Goal: Obtain resource: Download file/media

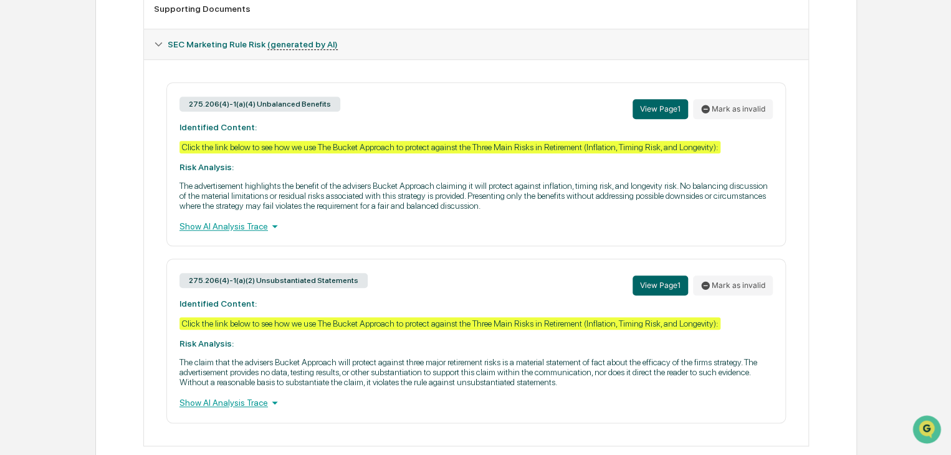
scroll to position [532, 0]
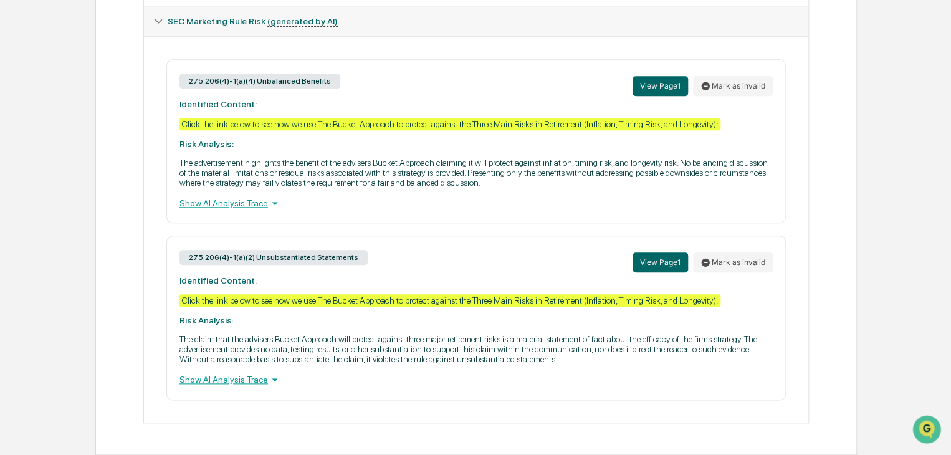
click at [268, 201] on icon at bounding box center [275, 203] width 14 height 14
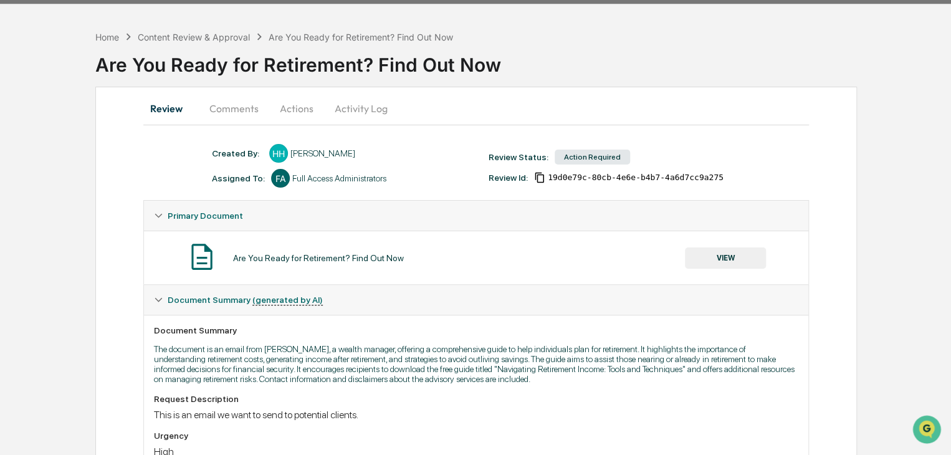
scroll to position [35, 0]
click at [709, 257] on button "VIEW" at bounding box center [725, 257] width 81 height 21
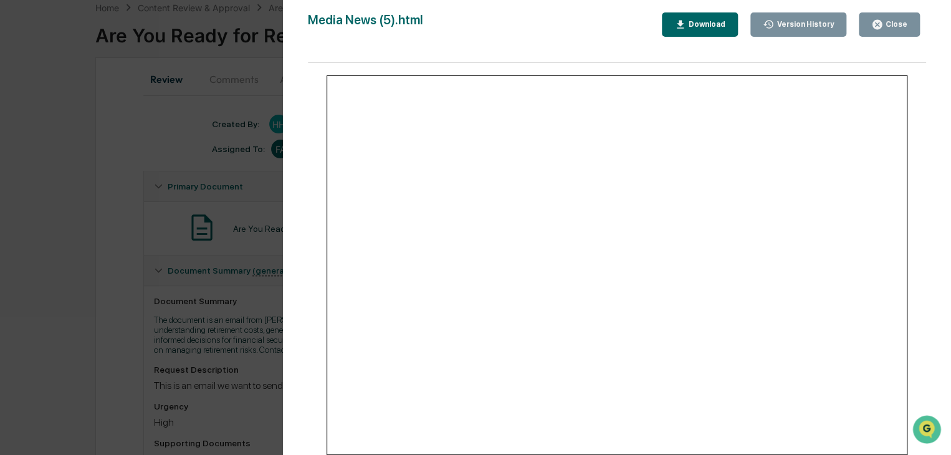
scroll to position [0, 0]
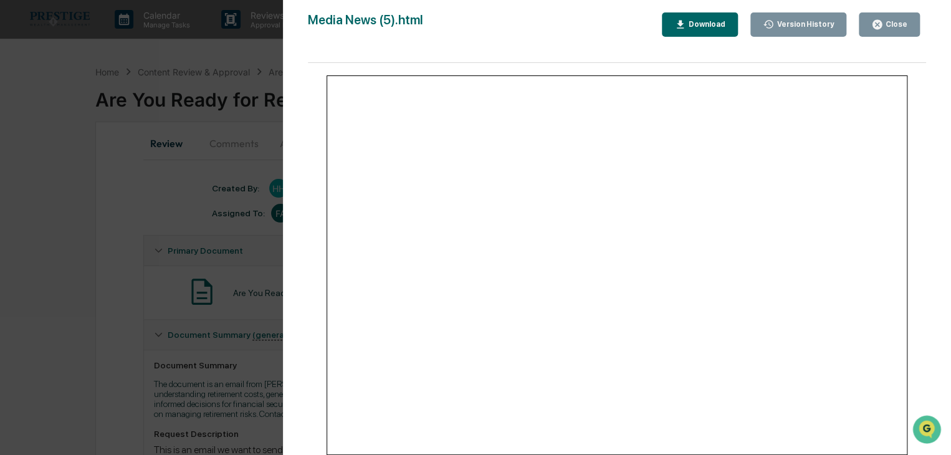
click at [895, 29] on div "Close" at bounding box center [889, 25] width 36 height 12
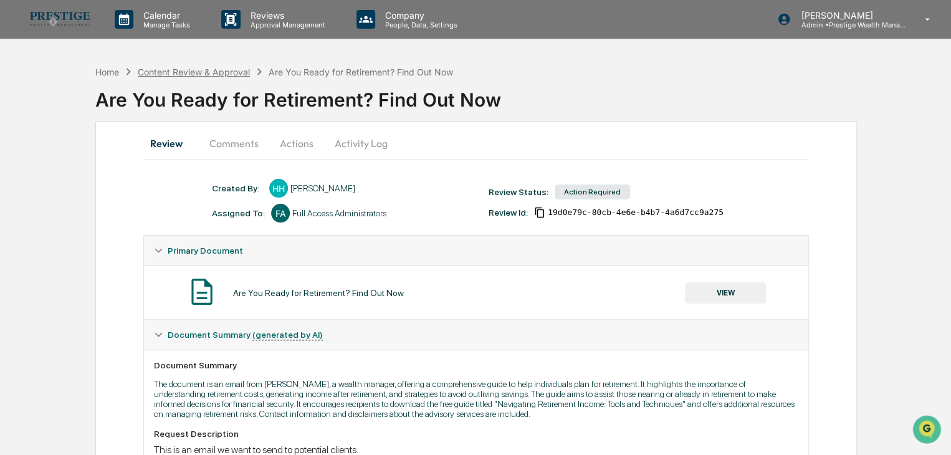
click at [226, 73] on div "Content Review & Approval" at bounding box center [194, 72] width 112 height 11
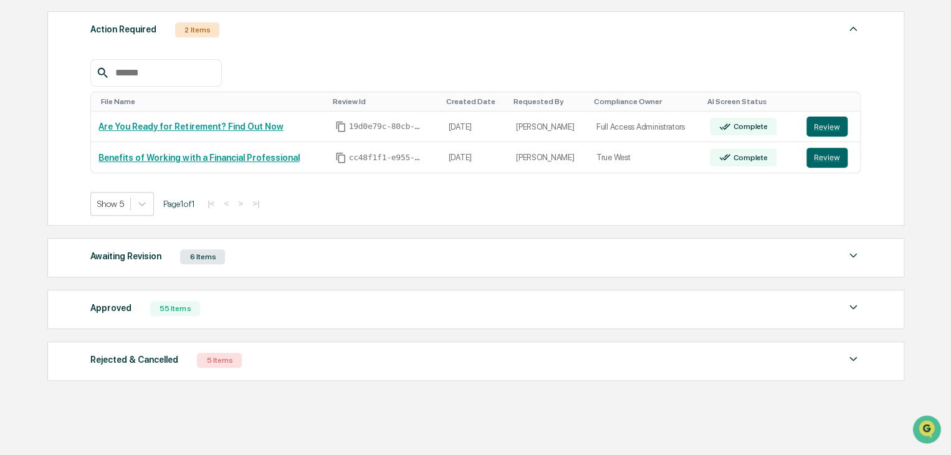
scroll to position [187, 0]
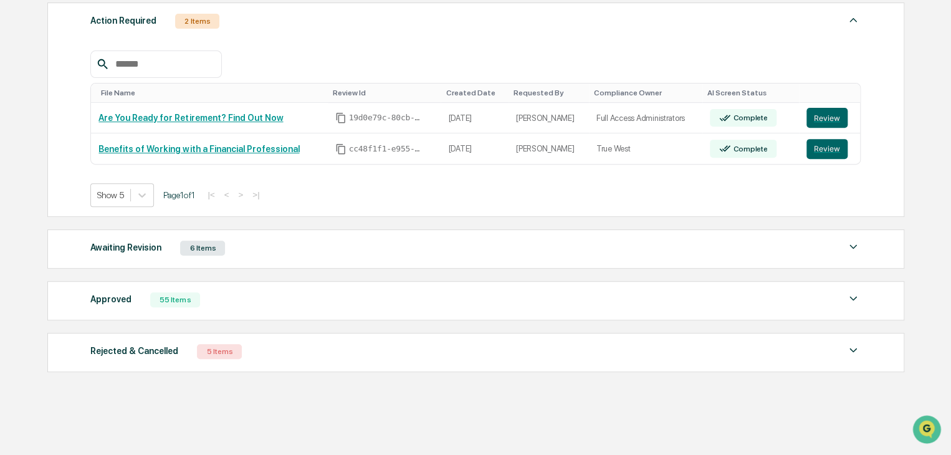
click at [269, 247] on div "Awaiting Revision 6 Items" at bounding box center [475, 247] width 770 height 17
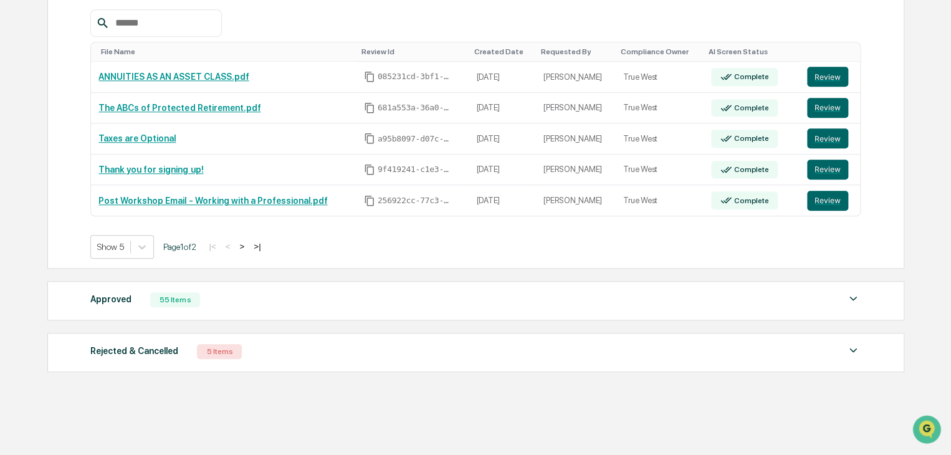
scroll to position [464, 0]
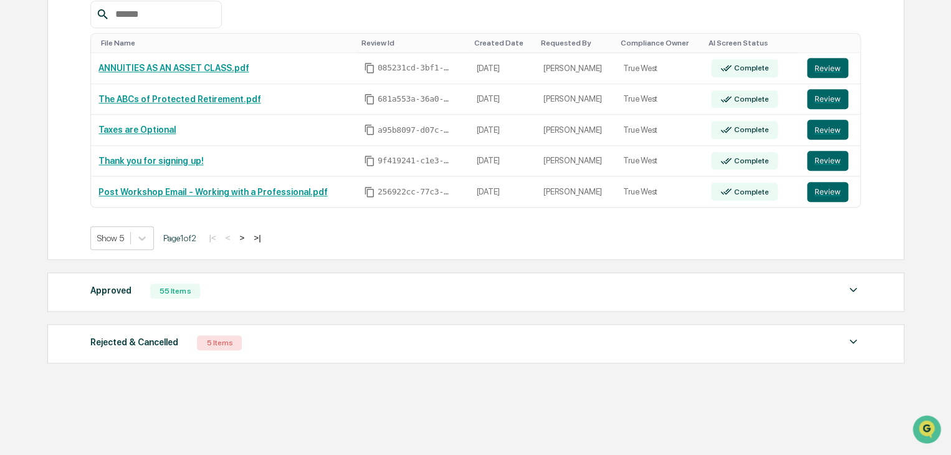
click at [257, 290] on div "Approved 55 Items" at bounding box center [475, 290] width 770 height 17
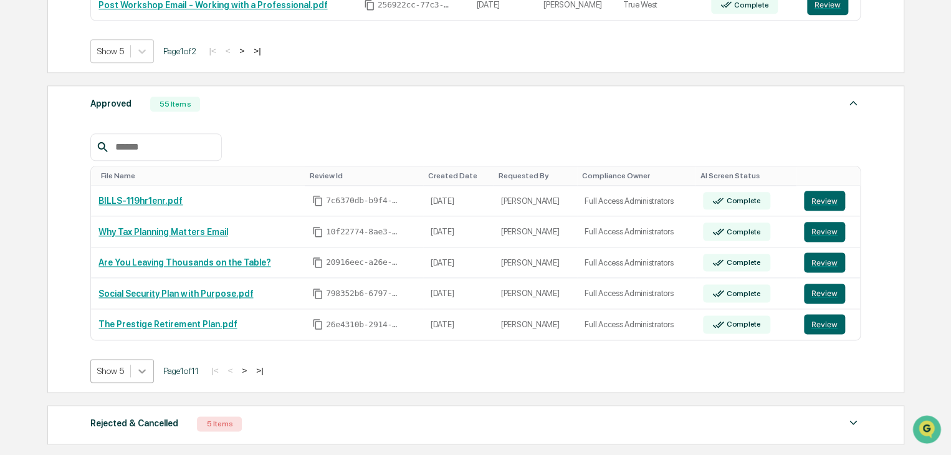
scroll to position [694, 0]
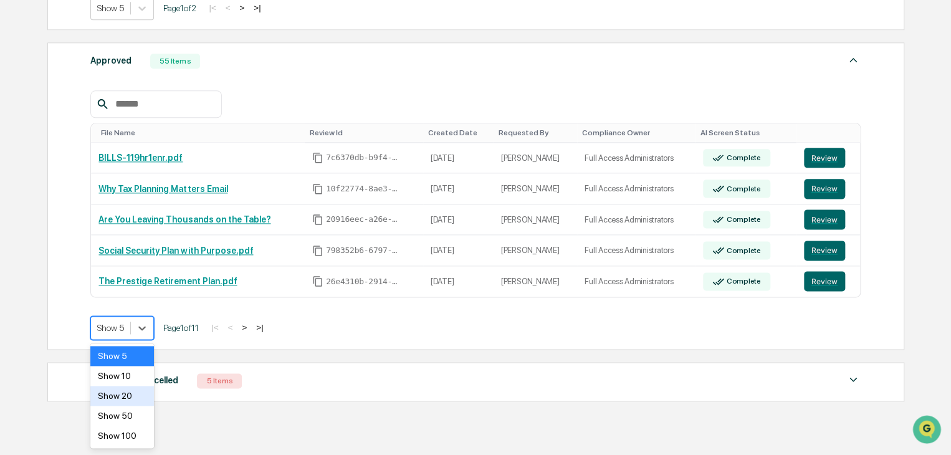
click at [136, 398] on div "Show 20" at bounding box center [122, 396] width 64 height 20
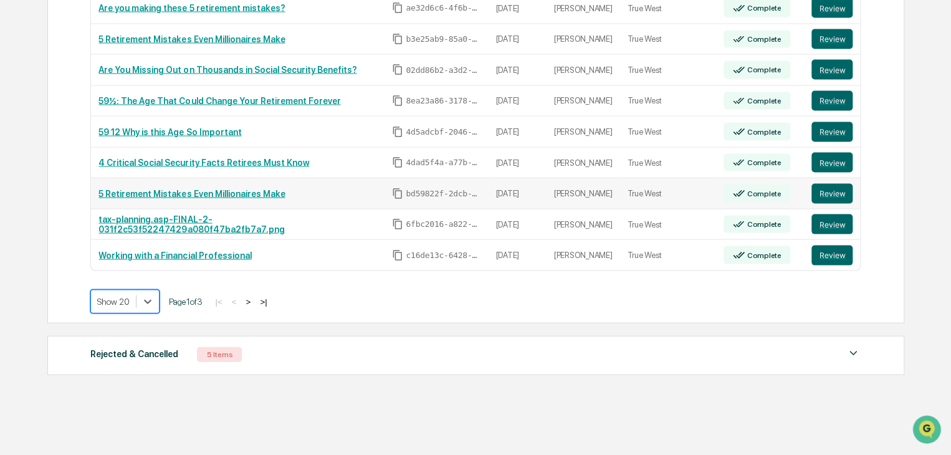
scroll to position [1191, 0]
click at [273, 346] on div "Rejected & Cancelled 5 Items" at bounding box center [475, 354] width 770 height 17
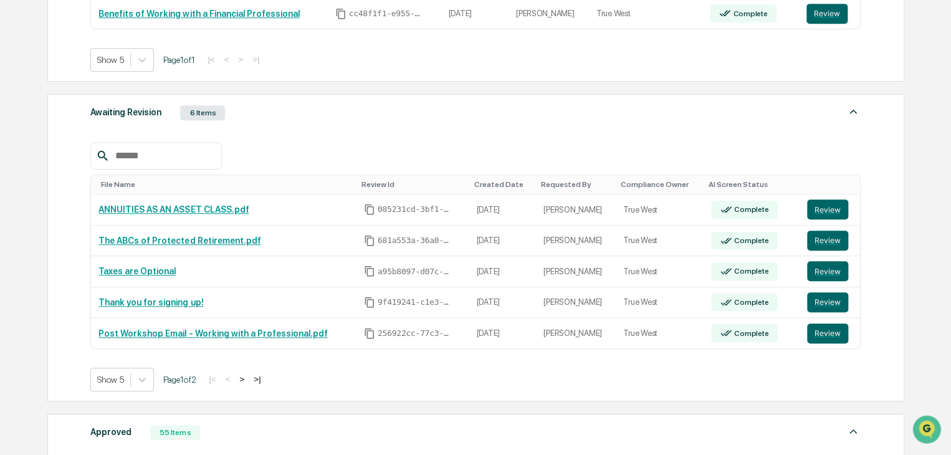
scroll to position [319, 0]
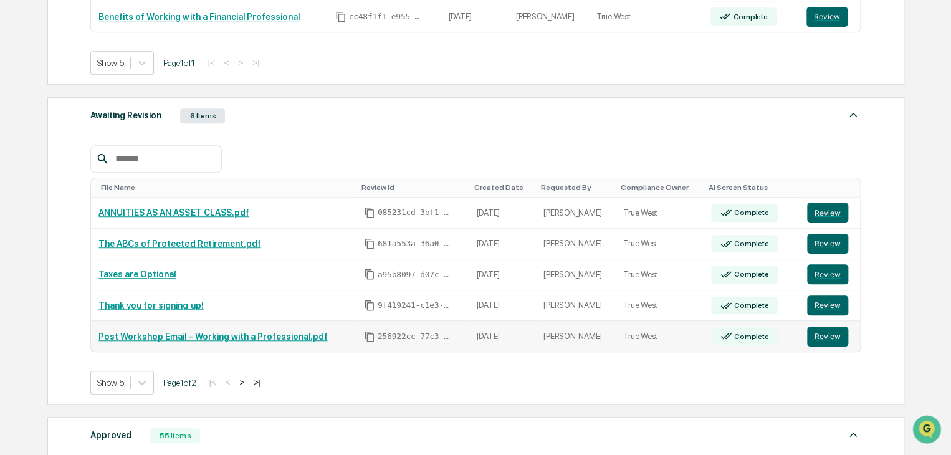
click at [268, 338] on link "Post Workshop Email - Working with a Professional.pdf" at bounding box center [212, 337] width 229 height 10
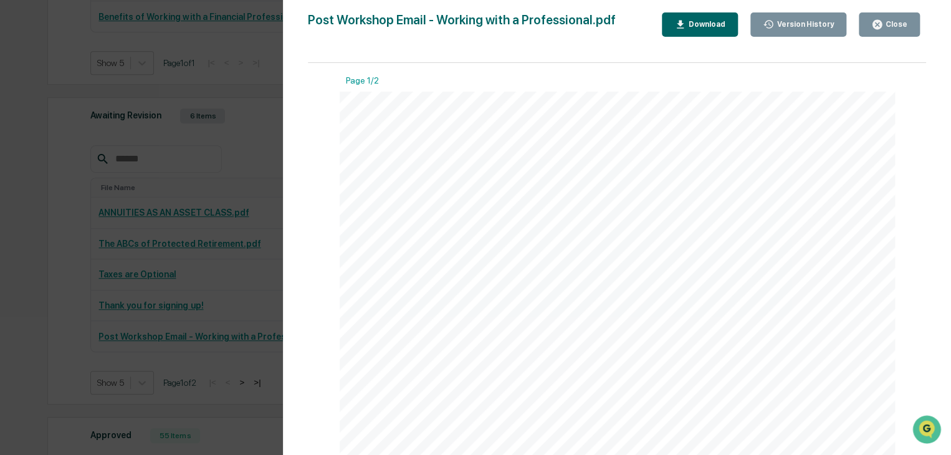
scroll to position [70, 0]
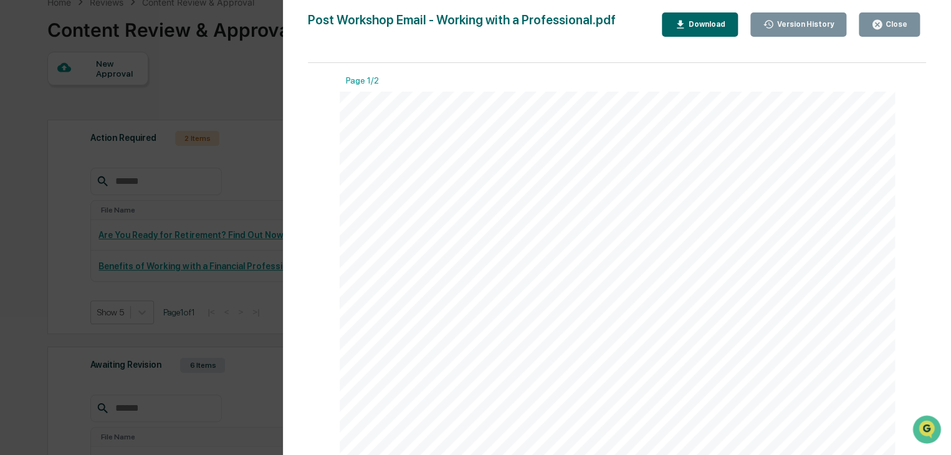
click at [890, 38] on div "Post Workshop Email - Working with a Professional.pdf Close Version History Dow…" at bounding box center [617, 239] width 618 height 455
click at [890, 27] on div "Close" at bounding box center [895, 24] width 24 height 9
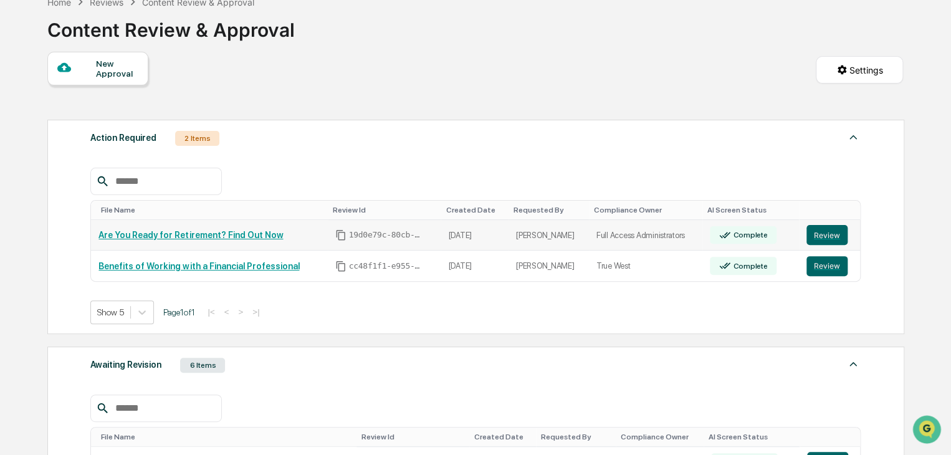
click at [181, 239] on link "Are You Ready for Retirement? Find Out Now" at bounding box center [190, 235] width 184 height 10
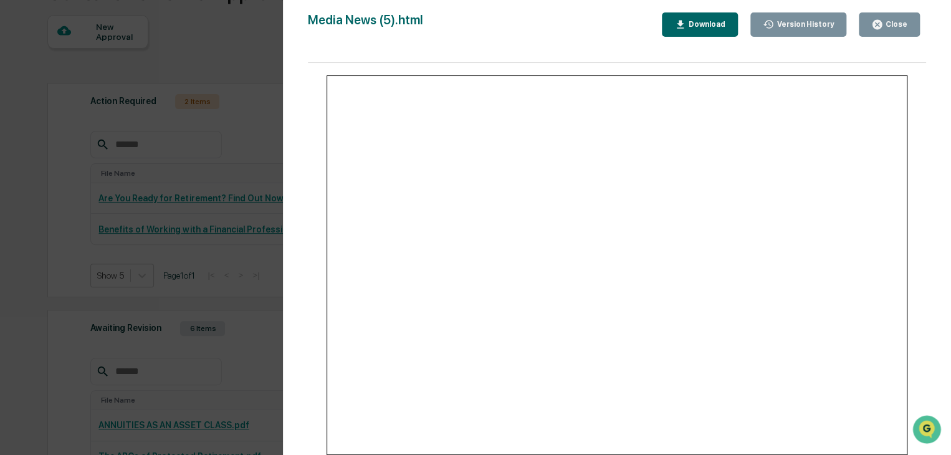
scroll to position [194, 0]
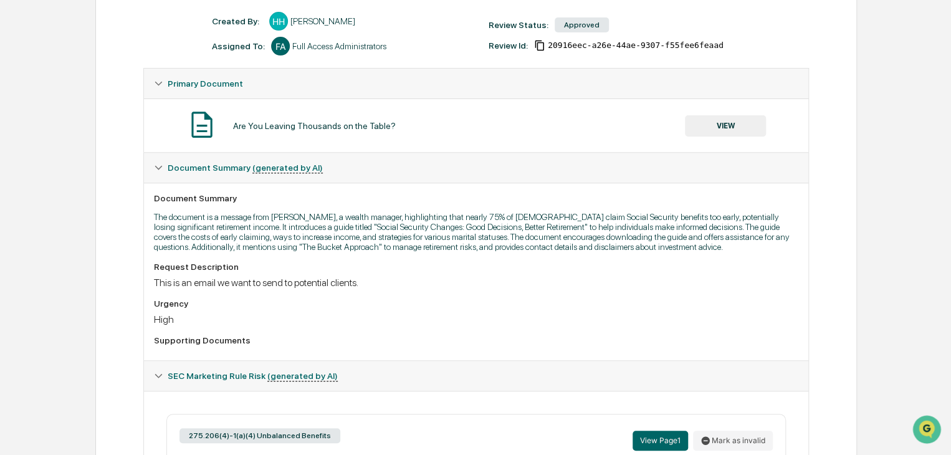
scroll to position [165, 0]
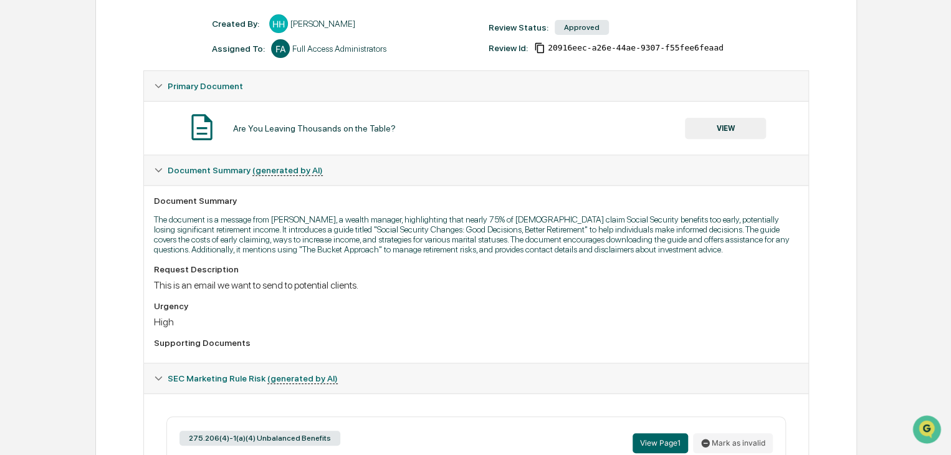
click at [713, 130] on button "VIEW" at bounding box center [725, 128] width 81 height 21
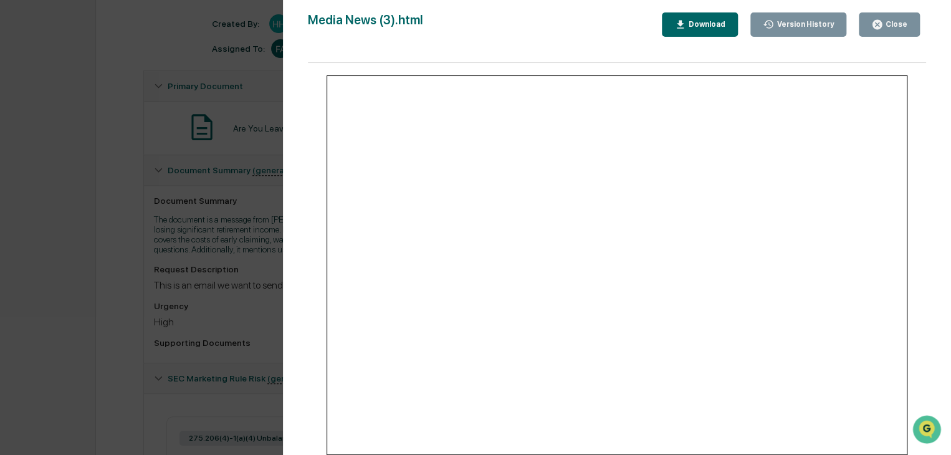
click at [707, 29] on div "Download" at bounding box center [699, 25] width 51 height 12
click at [887, 26] on div "Close" at bounding box center [895, 24] width 24 height 9
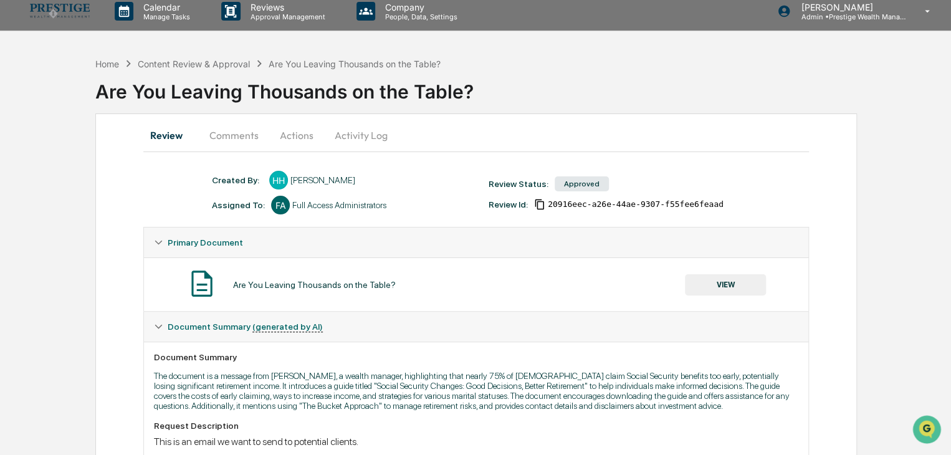
scroll to position [0, 0]
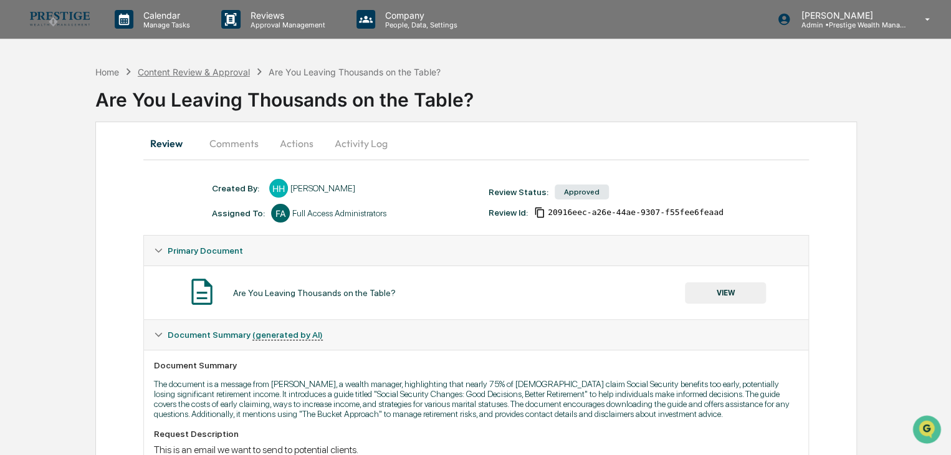
click at [221, 71] on div "Content Review & Approval" at bounding box center [194, 72] width 112 height 11
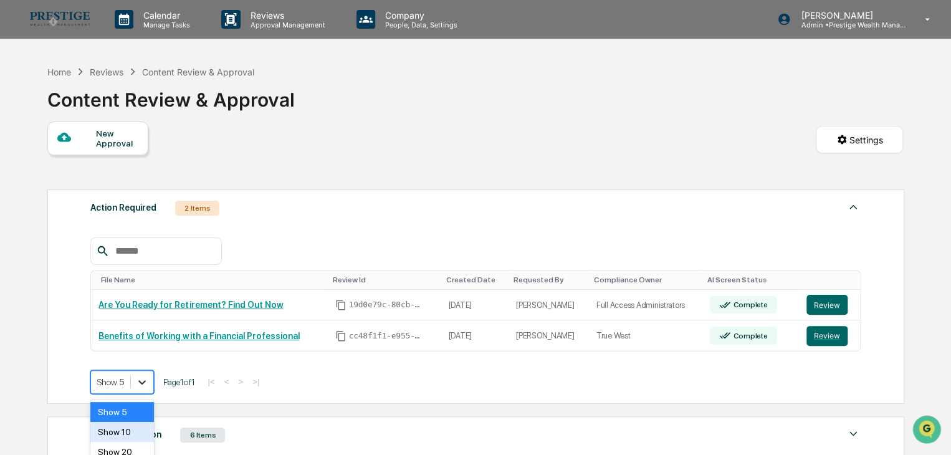
scroll to position [56, 0]
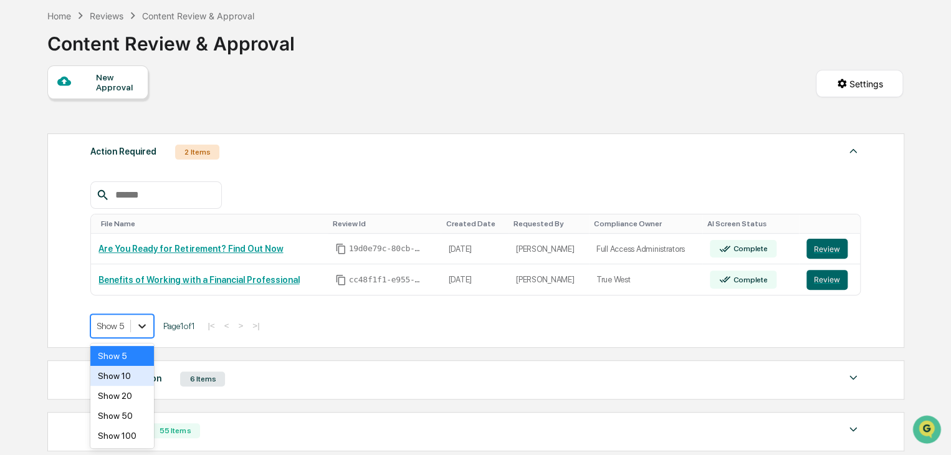
click at [153, 380] on body "Calendar Manage Tasks Reviews Approval Management Company People, Data, Setting…" at bounding box center [475, 269] width 951 height 651
click at [138, 396] on div "Show 20" at bounding box center [122, 396] width 64 height 20
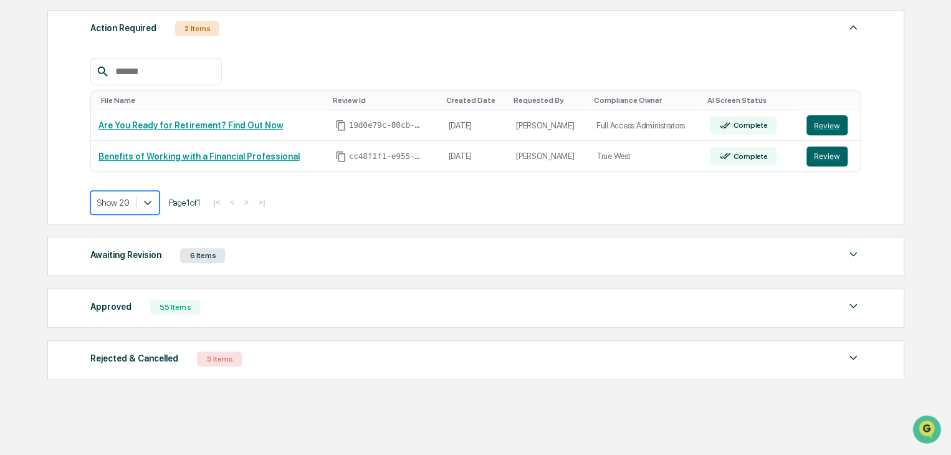
scroll to position [181, 0]
click at [269, 256] on div "Awaiting Revision 6 Items" at bounding box center [475, 254] width 770 height 17
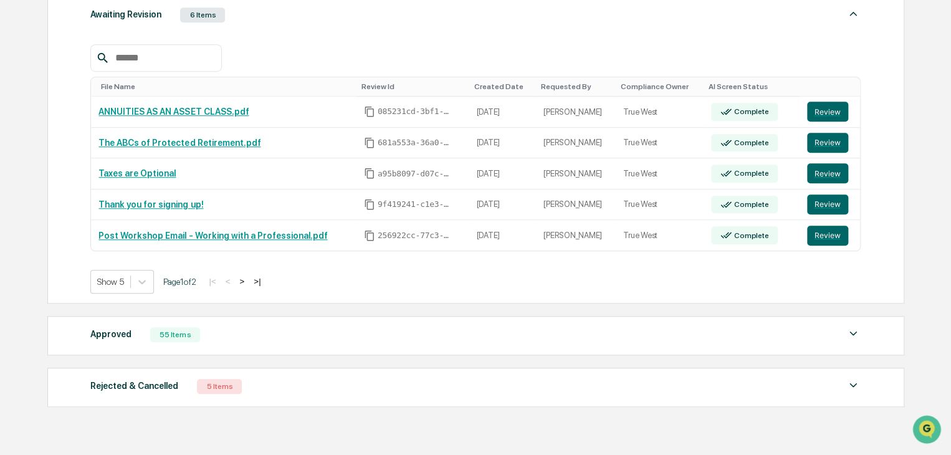
scroll to position [464, 0]
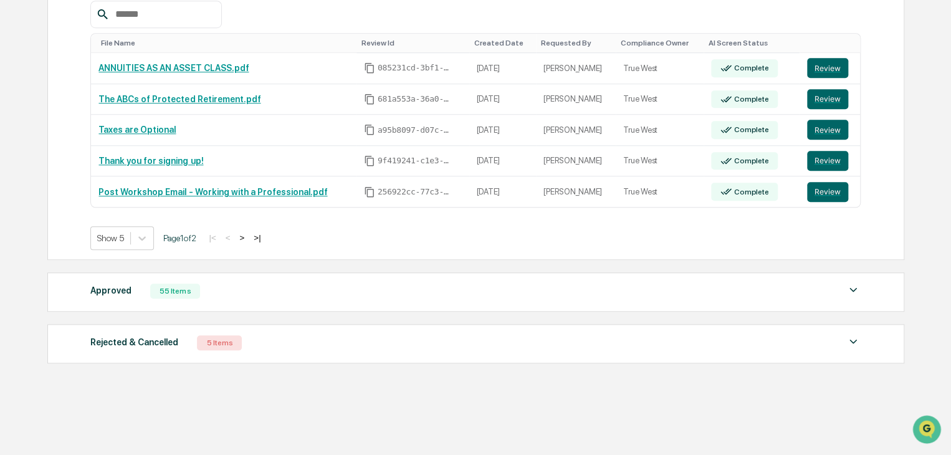
click at [307, 292] on div "Approved 55 Items" at bounding box center [475, 290] width 770 height 17
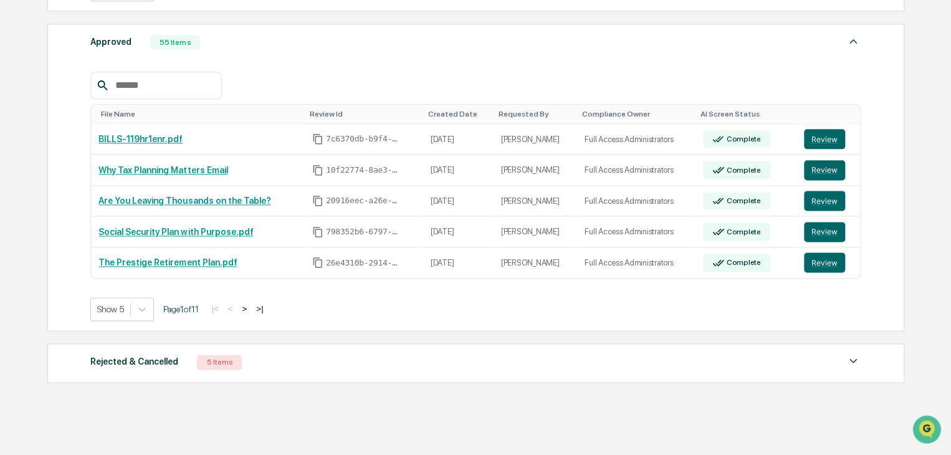
scroll to position [713, 0]
click at [141, 307] on icon at bounding box center [142, 309] width 7 height 4
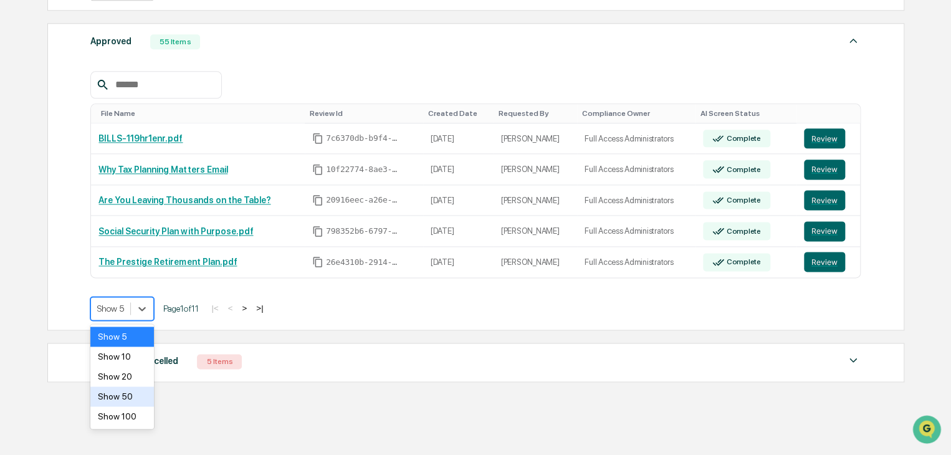
click at [133, 396] on div "Show 50" at bounding box center [122, 396] width 64 height 20
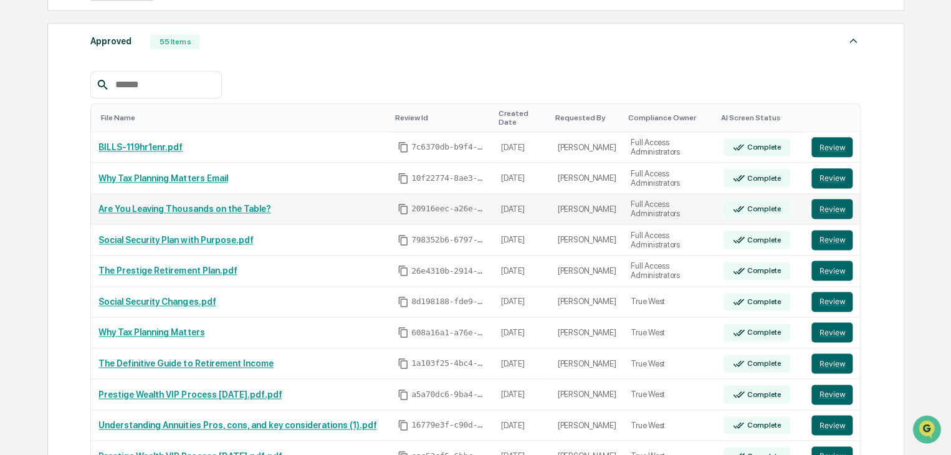
click at [199, 204] on link "Are You Leaving Thousands on the Table?" at bounding box center [184, 209] width 172 height 10
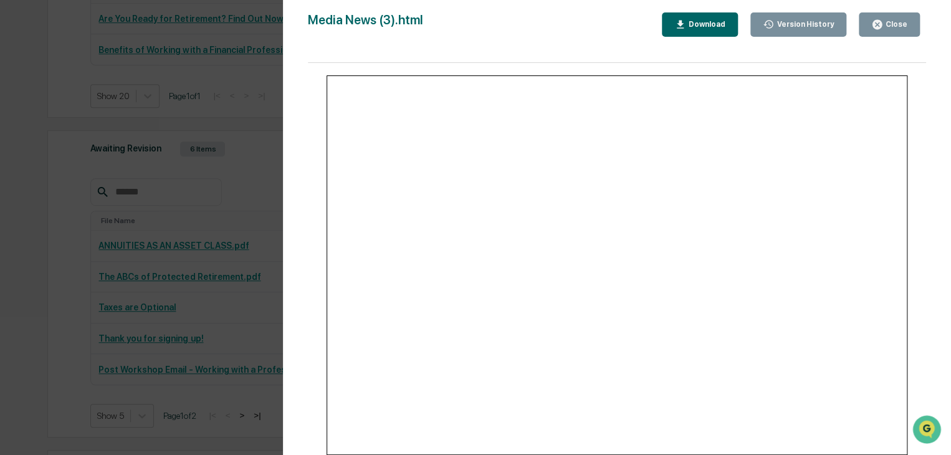
scroll to position [152, 0]
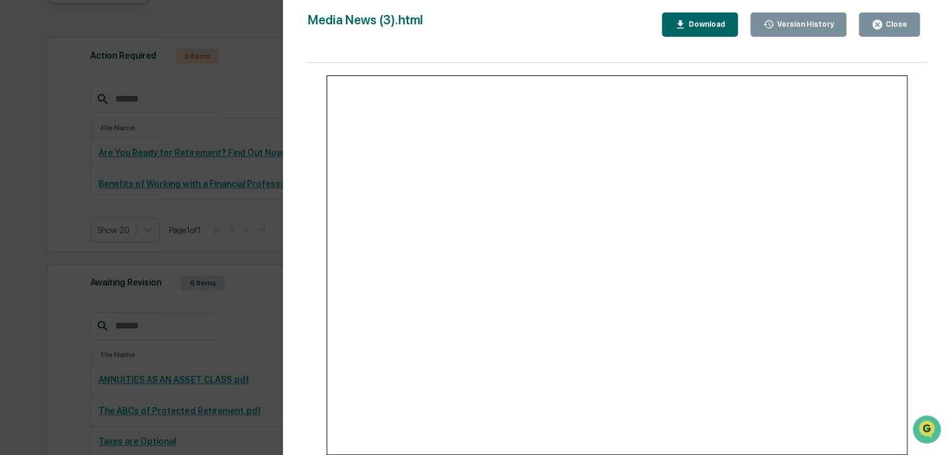
click at [879, 19] on icon "button" at bounding box center [877, 25] width 12 height 12
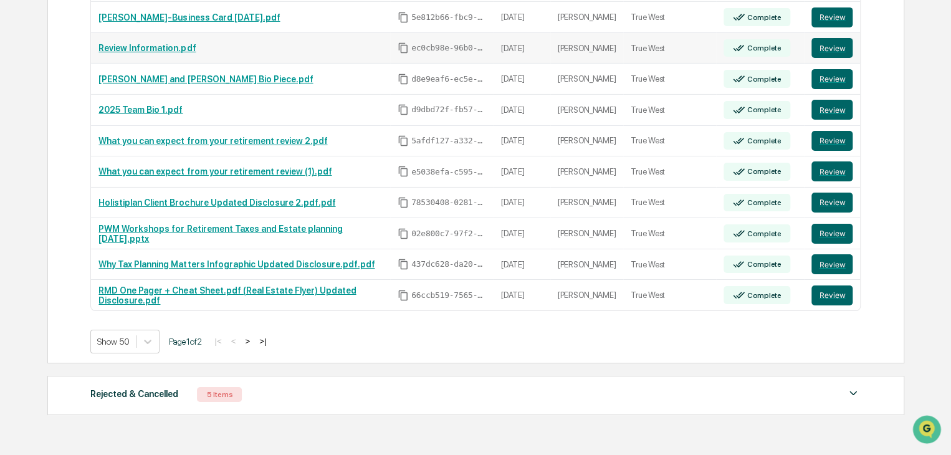
scroll to position [2084, 0]
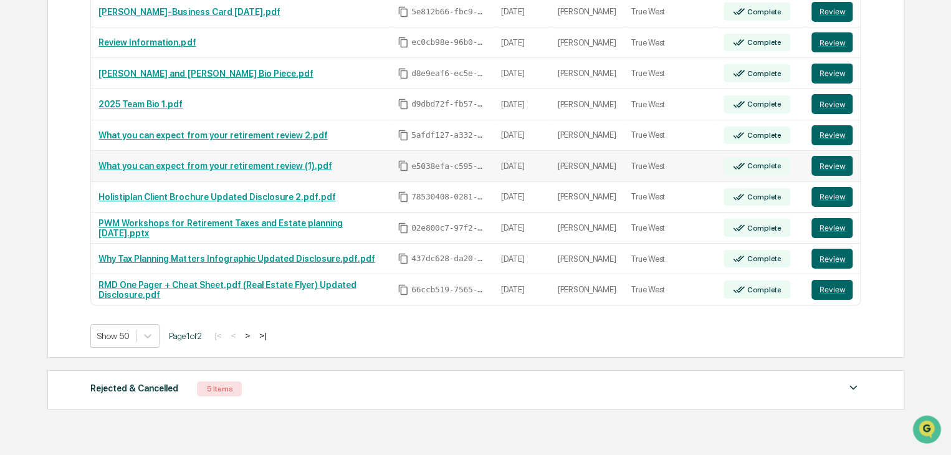
click at [246, 161] on link "What you can expect from your retirement review (1).pdf" at bounding box center [214, 166] width 233 height 10
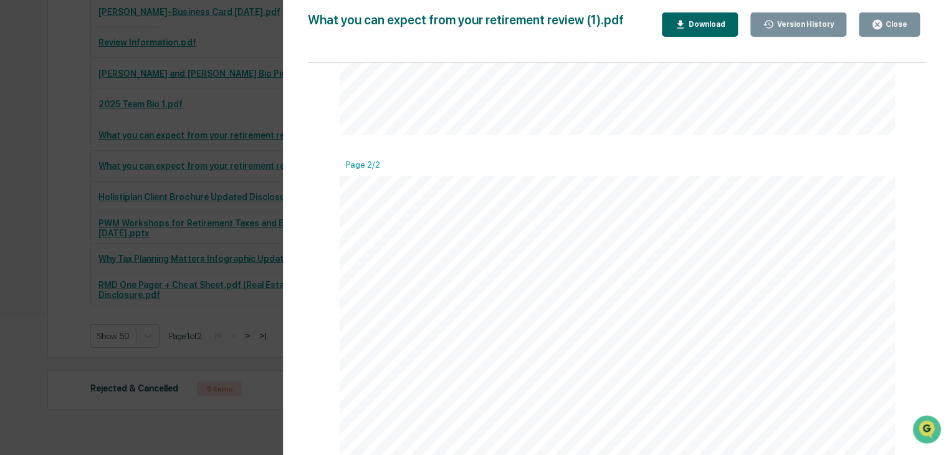
scroll to position [617, 0]
click at [887, 21] on div "Close" at bounding box center [895, 24] width 24 height 9
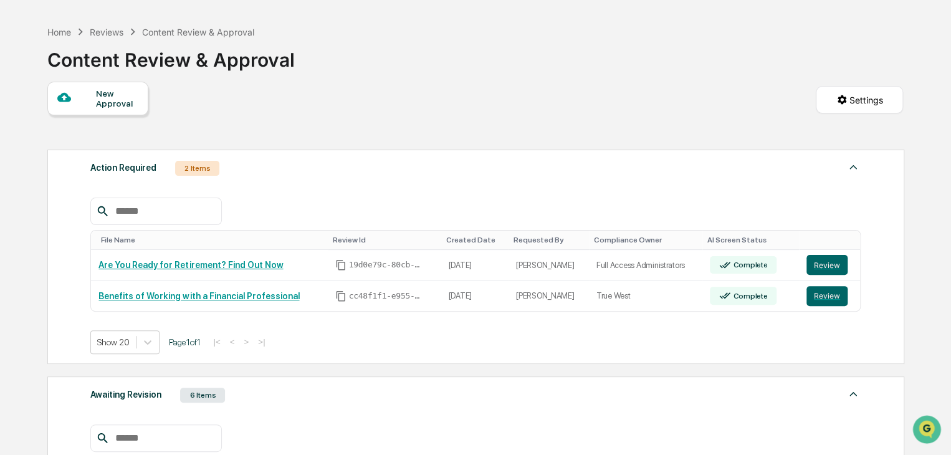
scroll to position [0, 0]
